Goal: Task Accomplishment & Management: Use online tool/utility

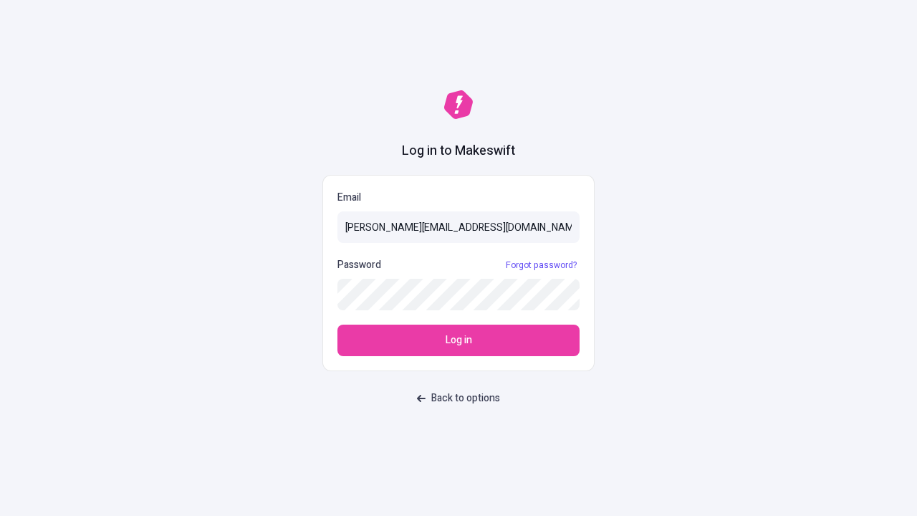
type input "[PERSON_NAME][EMAIL_ADDRESS][DOMAIN_NAME]"
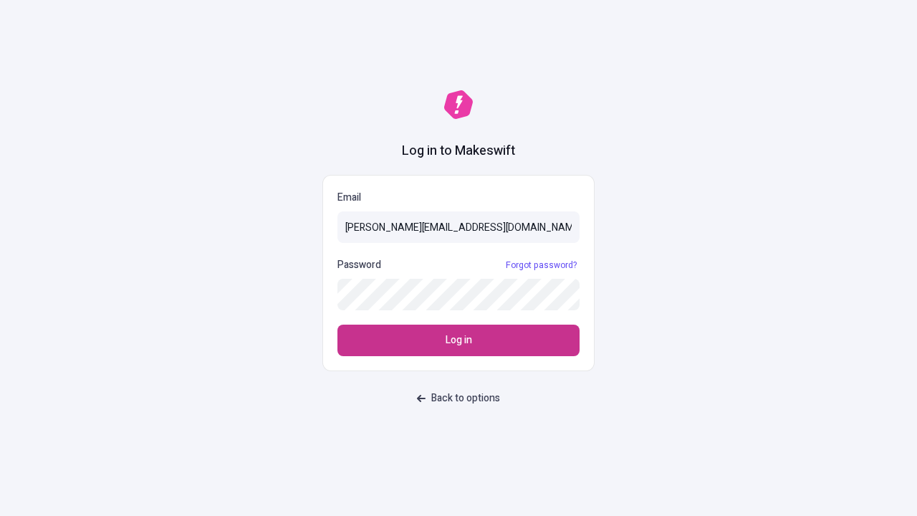
click at [459, 340] on span "Log in" at bounding box center [459, 341] width 27 height 16
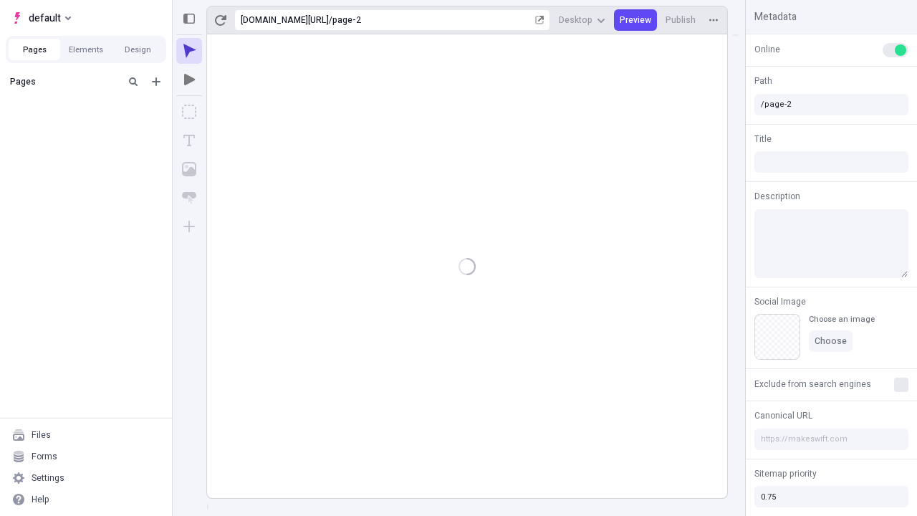
type input "/page-2"
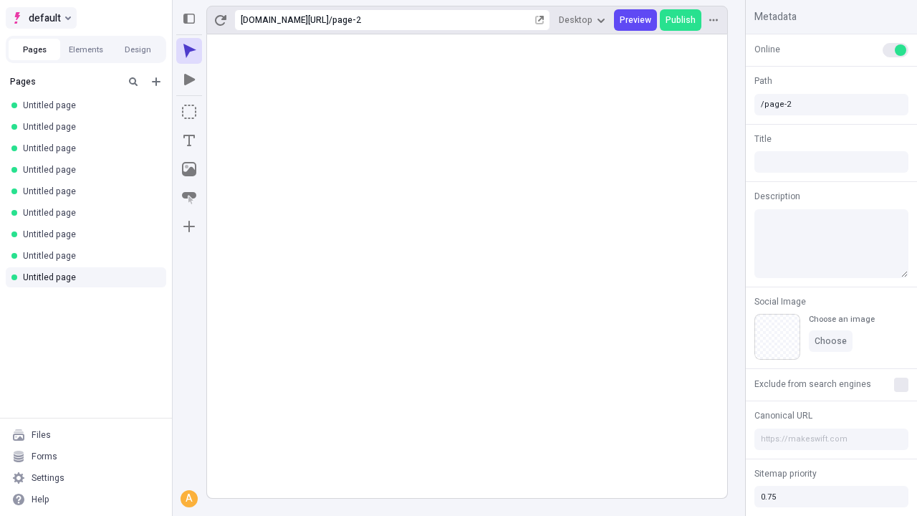
click at [40, 18] on span "default" at bounding box center [45, 17] width 32 height 17
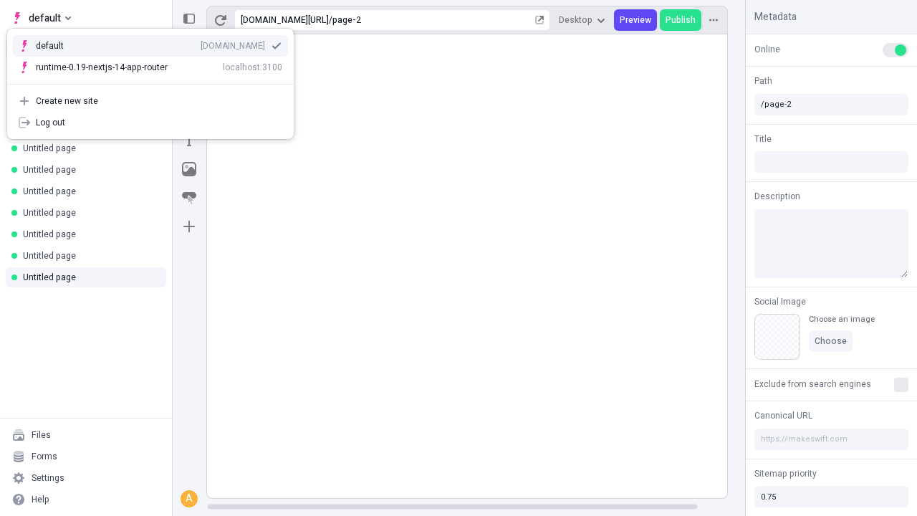
click at [151, 101] on div "Create new site" at bounding box center [159, 100] width 247 height 11
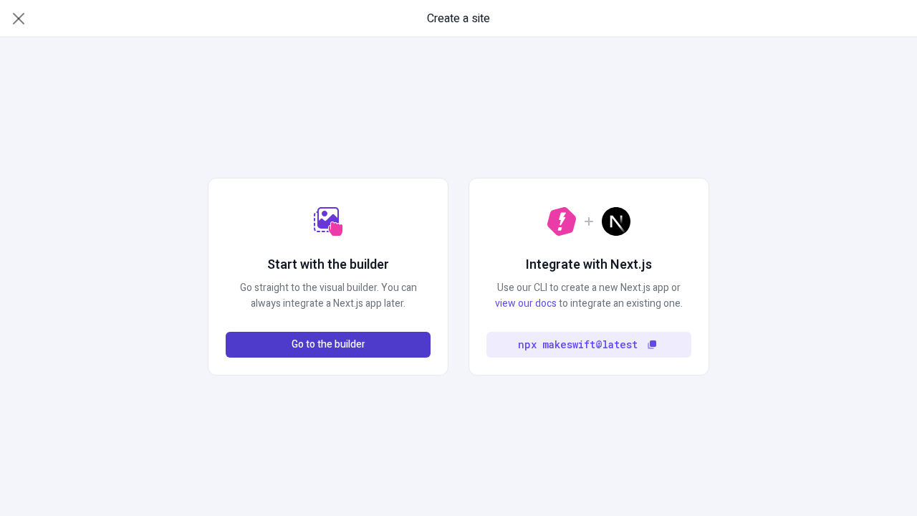
click at [328, 345] on span "Go to the builder" at bounding box center [329, 345] width 74 height 16
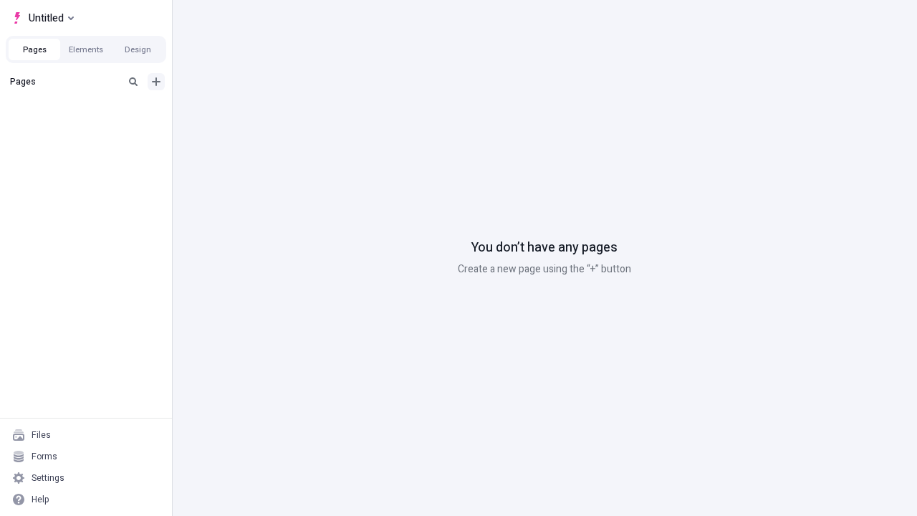
click at [156, 82] on icon "Add new" at bounding box center [156, 81] width 9 height 9
click at [232, 111] on span "Blank page" at bounding box center [240, 110] width 89 height 11
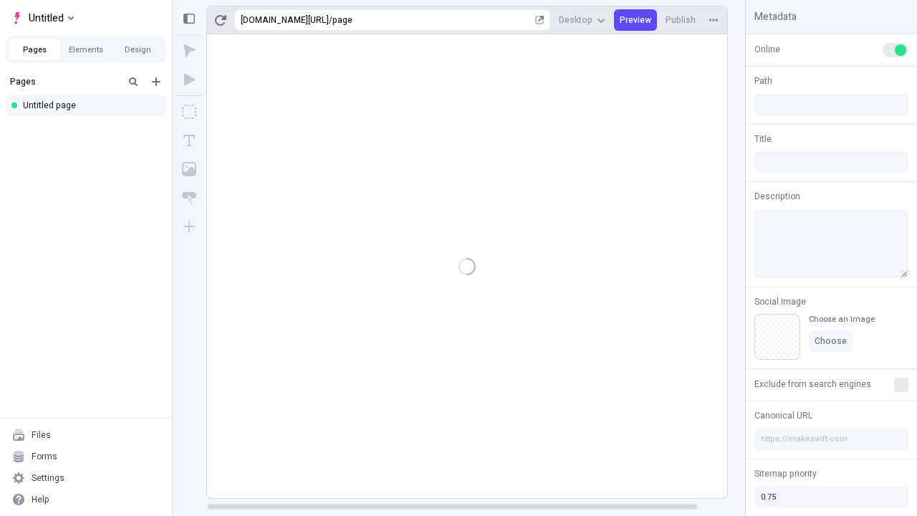
type input "/page"
click at [189, 112] on icon "Box" at bounding box center [189, 112] width 14 height 14
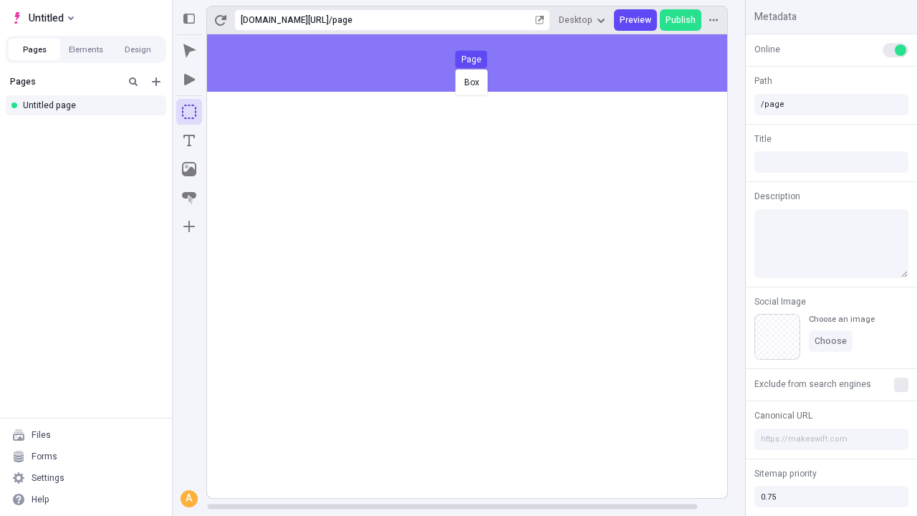
click at [482, 63] on div "Box Page" at bounding box center [458, 258] width 917 height 516
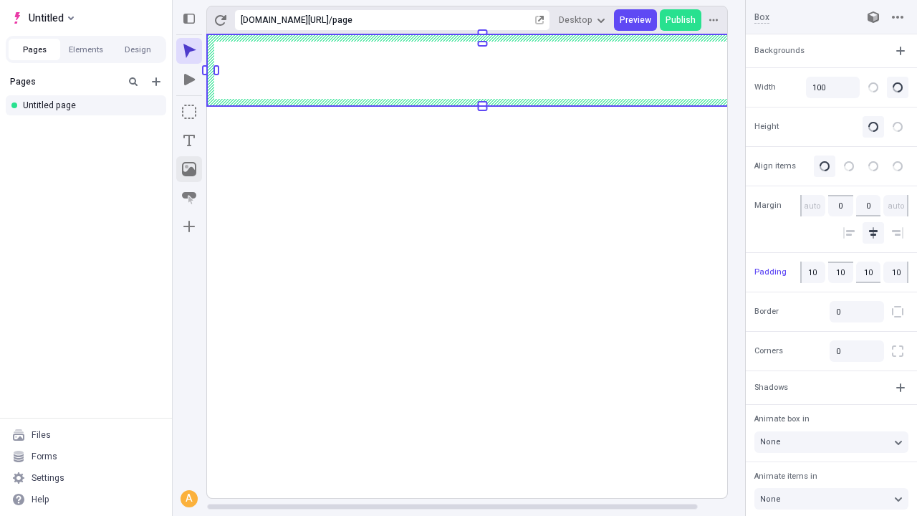
click at [189, 169] on icon "Image" at bounding box center [189, 169] width 14 height 14
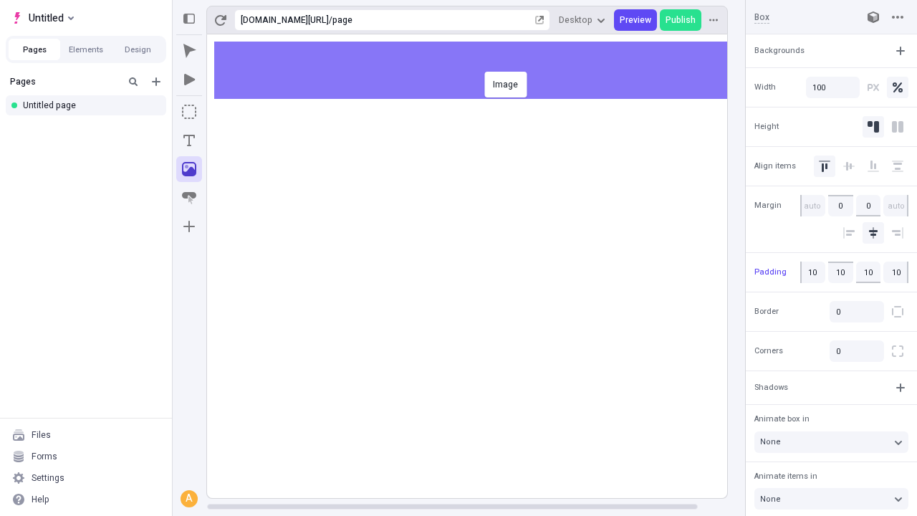
click at [482, 70] on div "Image" at bounding box center [458, 258] width 917 height 516
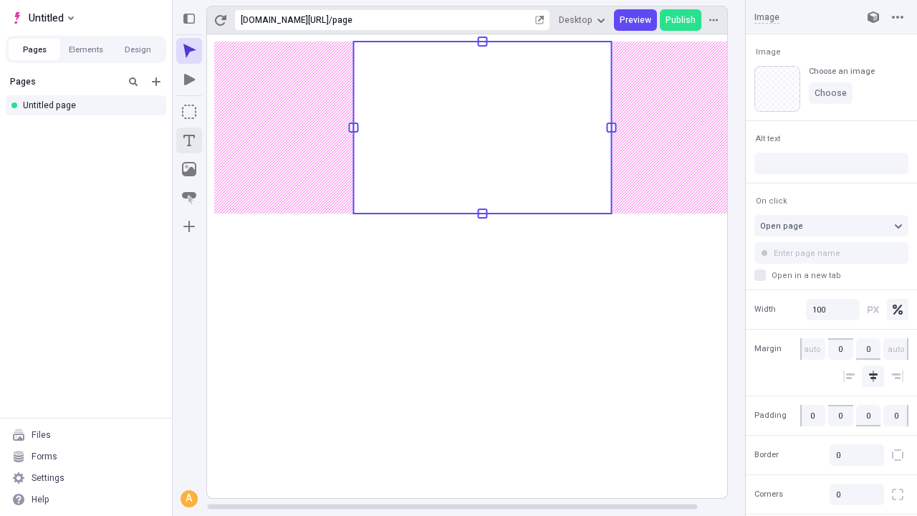
click at [189, 140] on icon "Text" at bounding box center [188, 140] width 11 height 11
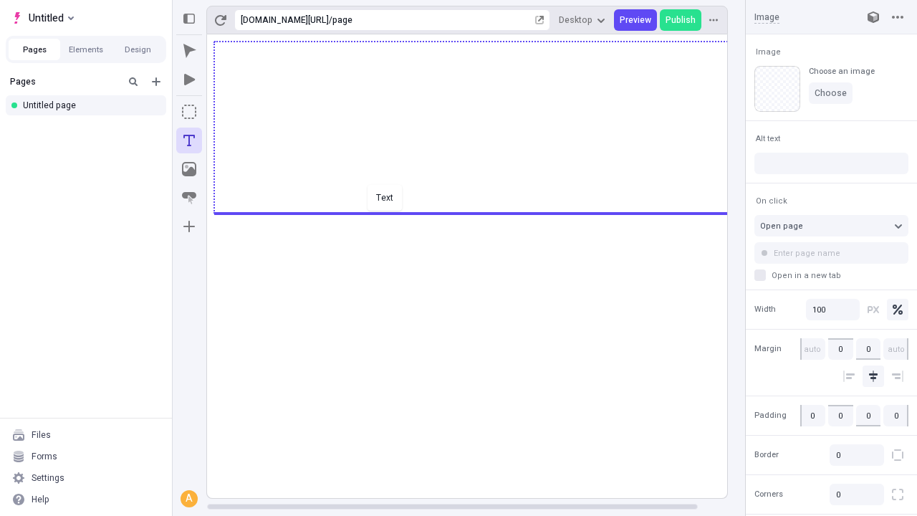
click at [482, 212] on div "Text" at bounding box center [458, 258] width 917 height 516
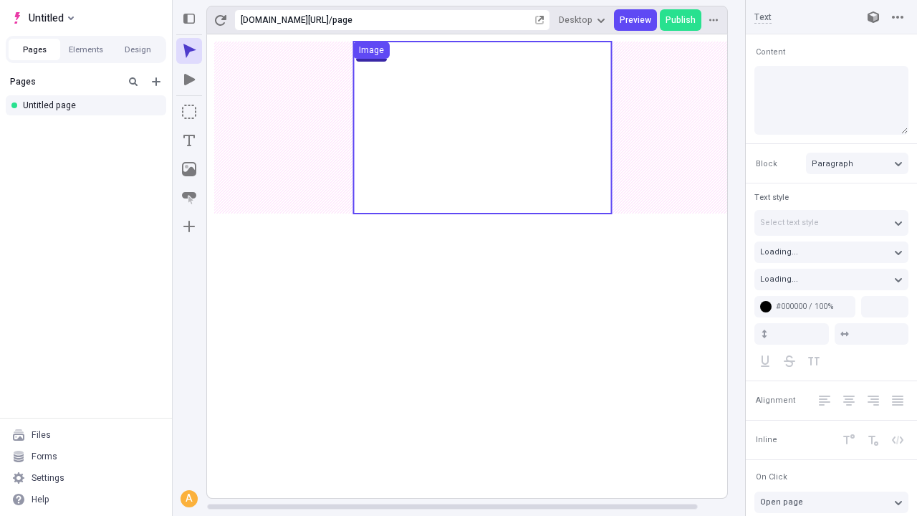
type input "18"
type input "1.5"
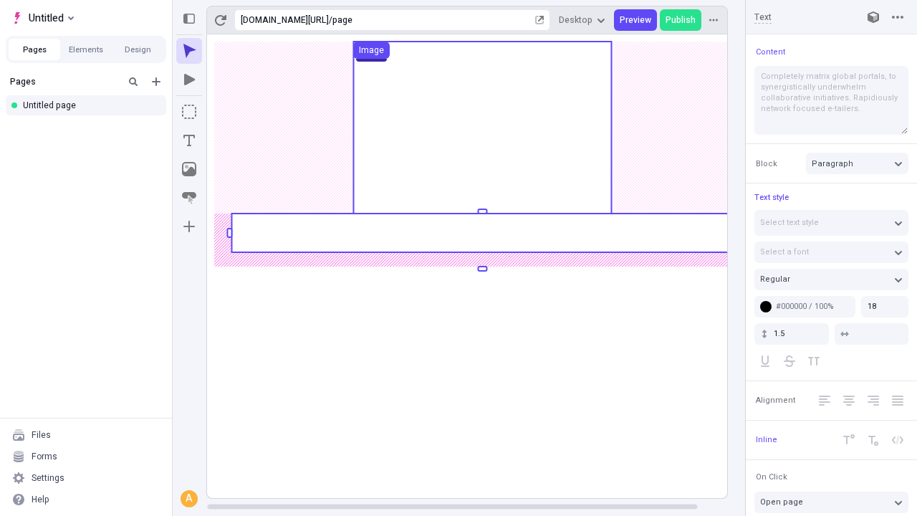
click at [482, 233] on rect at bounding box center [482, 233] width 502 height 39
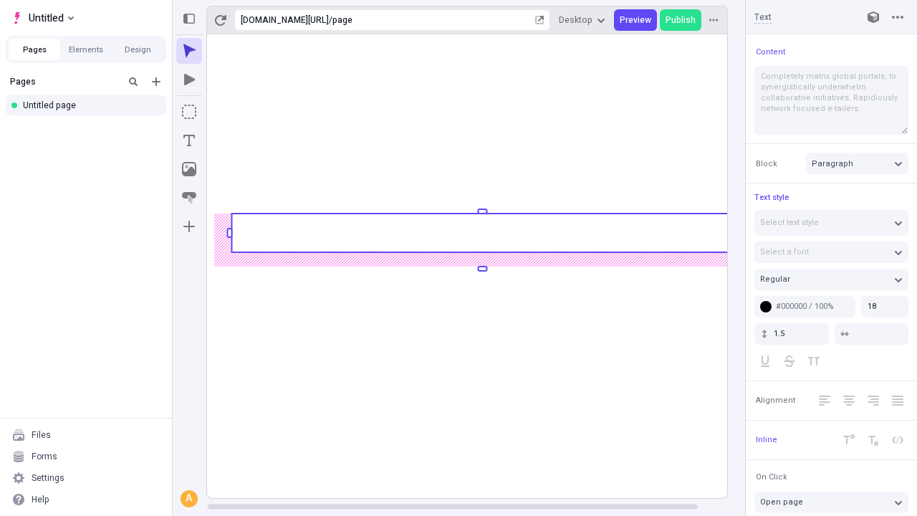
click at [482, 233] on rect at bounding box center [482, 233] width 502 height 39
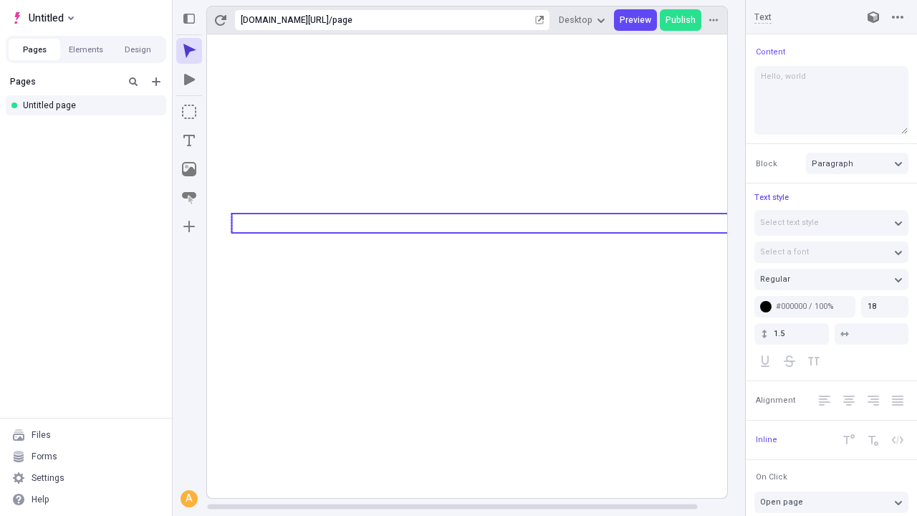
type textarea "Hello, world!"
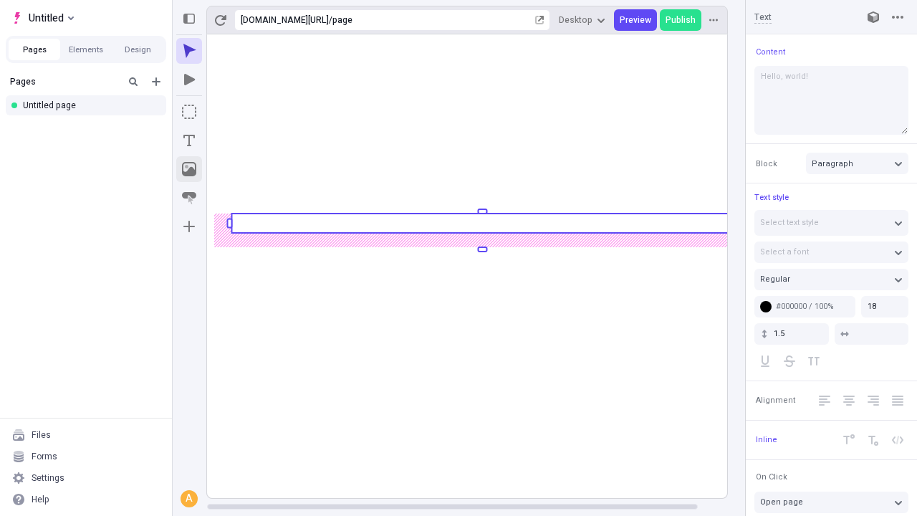
click at [189, 169] on icon "Image" at bounding box center [189, 169] width 14 height 14
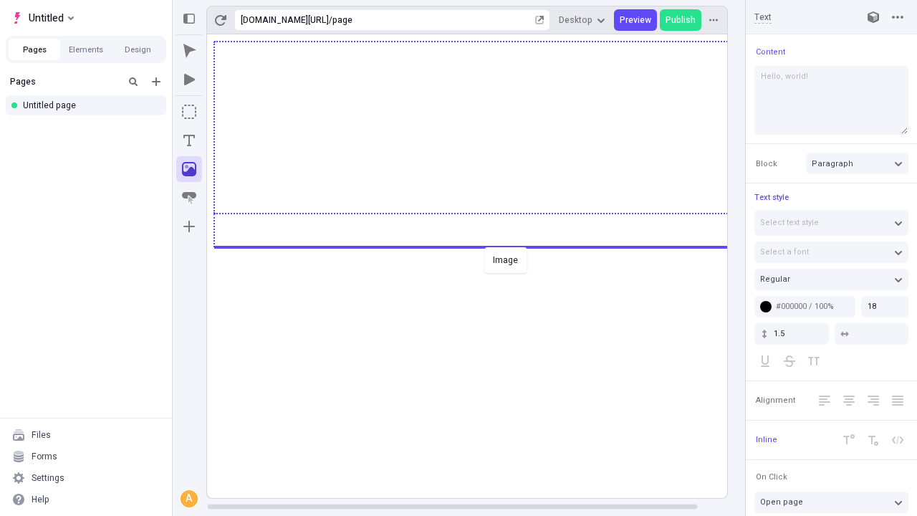
click at [482, 246] on div "Image" at bounding box center [458, 258] width 917 height 516
